Goal: Transaction & Acquisition: Subscribe to service/newsletter

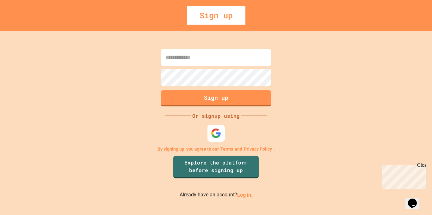
click at [210, 140] on div at bounding box center [215, 133] width 17 height 17
click at [202, 54] on input at bounding box center [216, 57] width 111 height 17
type input "*"
click at [243, 195] on link "Log in." at bounding box center [244, 195] width 15 height 6
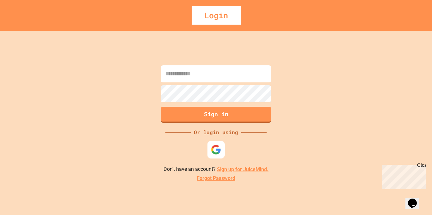
click at [209, 149] on div at bounding box center [215, 149] width 17 height 17
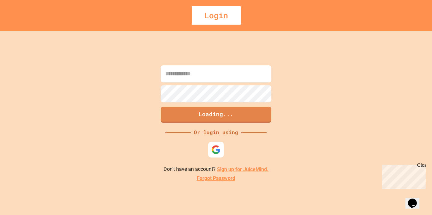
click at [329, 90] on div "Loading... Or login using Don't have an account? Sign up for JuiceMind. Forgot …" at bounding box center [216, 123] width 432 height 184
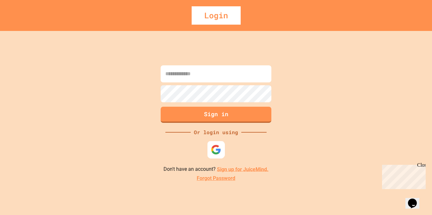
click at [216, 146] on img at bounding box center [216, 149] width 10 height 10
